Goal: Find specific page/section

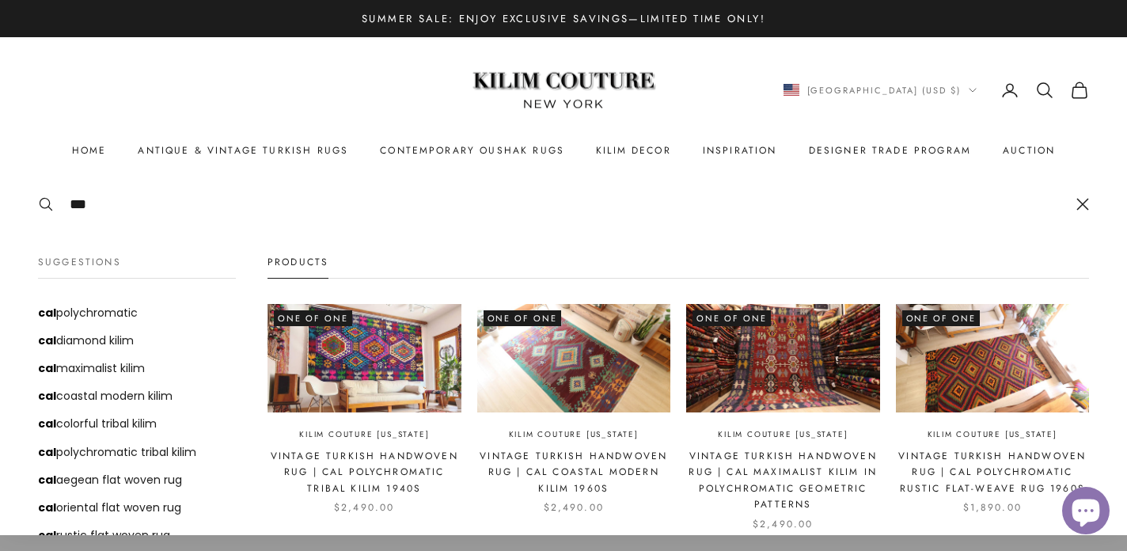
type input "***"
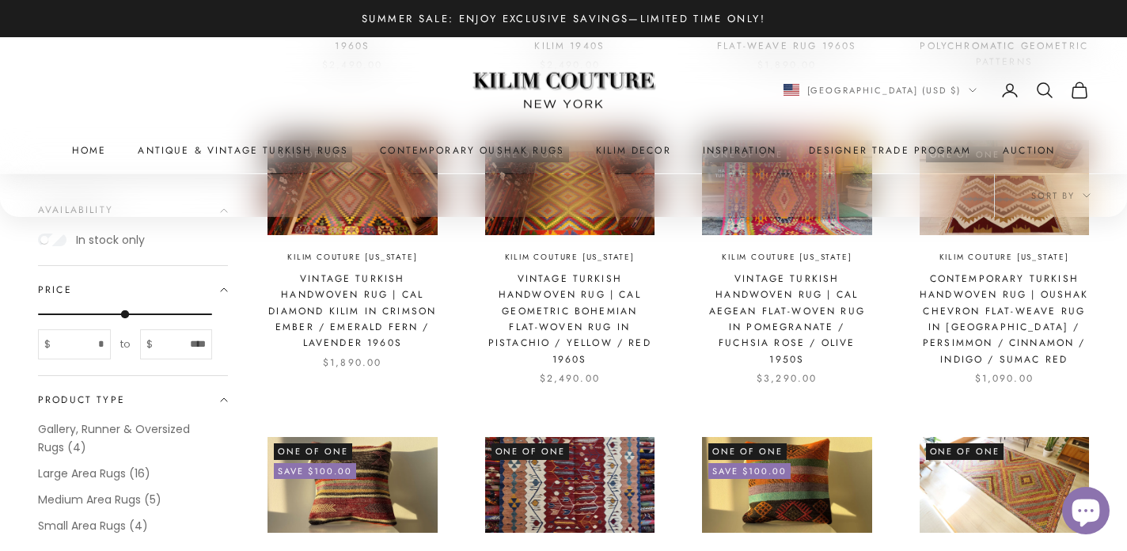
scroll to position [547, 0]
